Goal: Check status: Check status

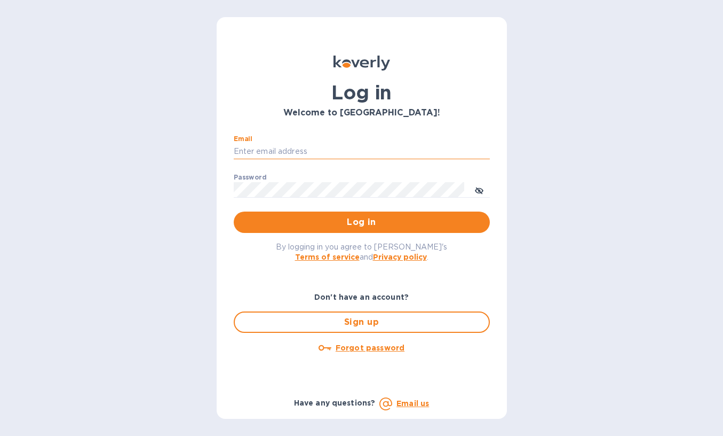
click at [343, 150] on input "Email" at bounding box center [362, 152] width 256 height 16
type input "contactnorthstarllc@gmail.com"
click at [234, 211] on button "Log in" at bounding box center [362, 221] width 256 height 21
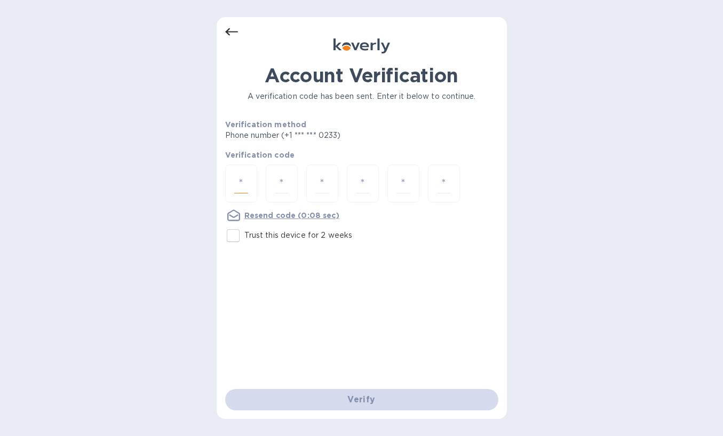
click at [240, 179] on input "number" at bounding box center [241, 183] width 14 height 20
type input "7"
type input "1"
type input "7"
type input "9"
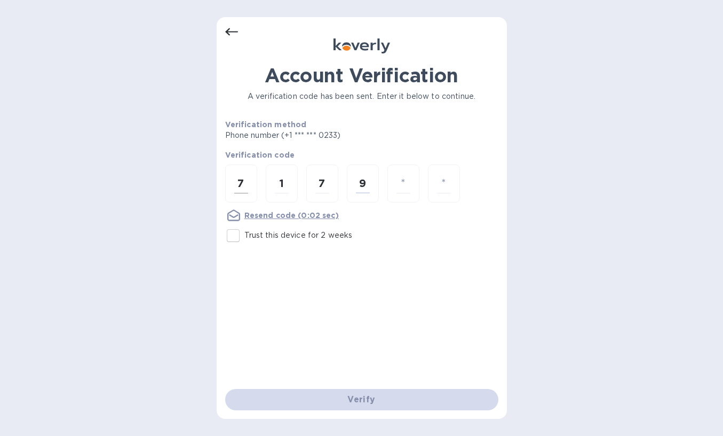
type input "5"
type input "2"
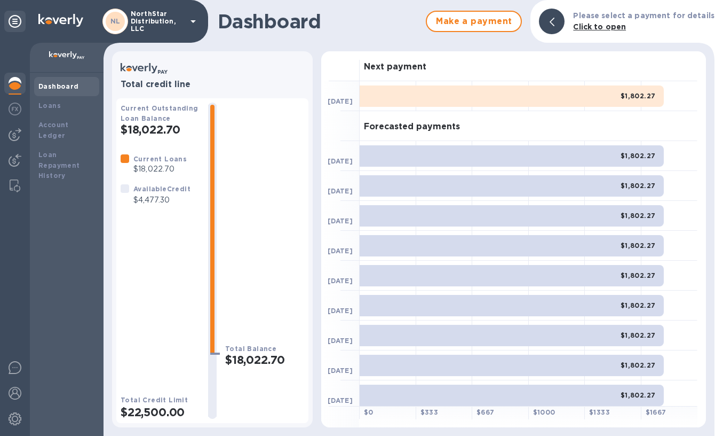
click at [685, 129] on div "Forecasted payments" at bounding box center [529, 126] width 338 height 30
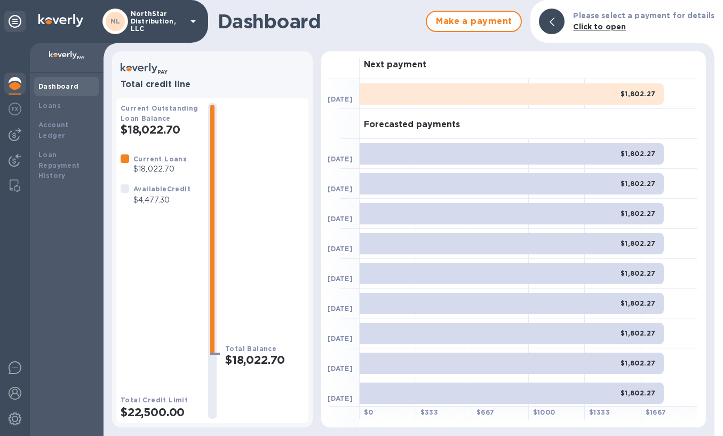
scroll to position [4, 0]
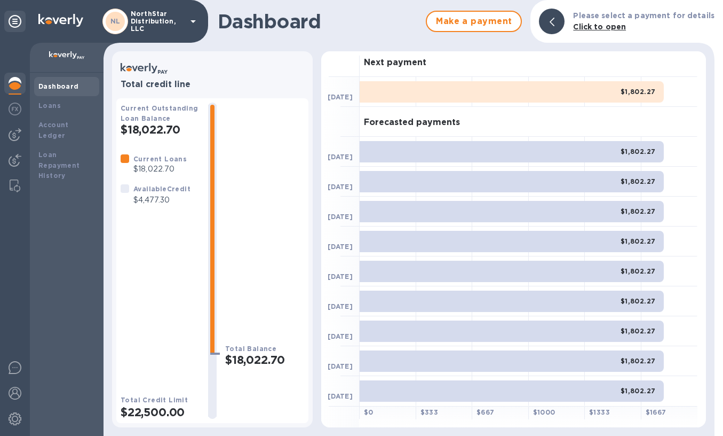
click at [148, 133] on h2 "$18,022.70" at bounding box center [160, 129] width 79 height 13
